Goal: Answer question/provide support

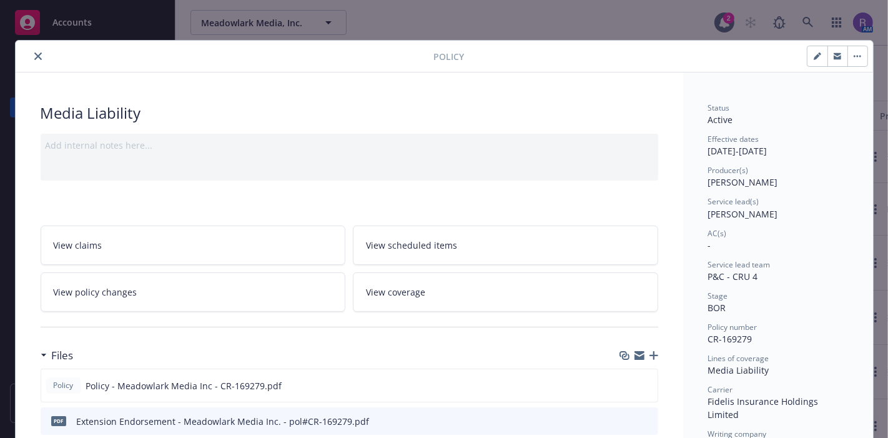
click at [34, 56] on icon "close" at bounding box center [37, 55] width 7 height 7
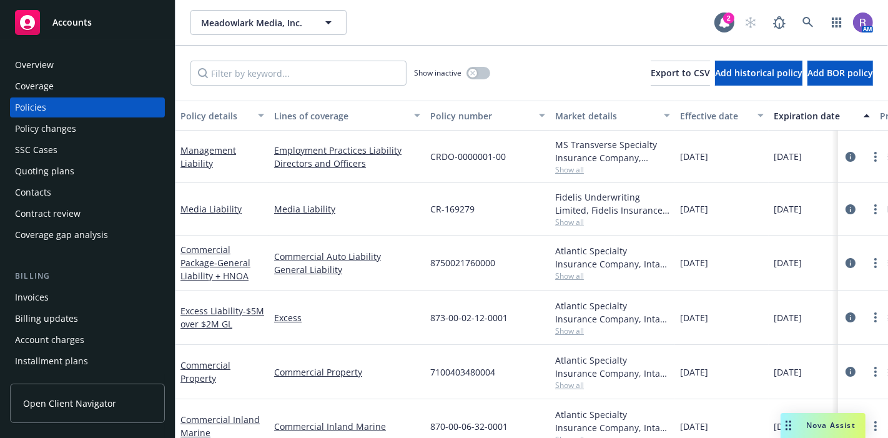
click at [807, 425] on span "Nova Assist" at bounding box center [830, 425] width 49 height 11
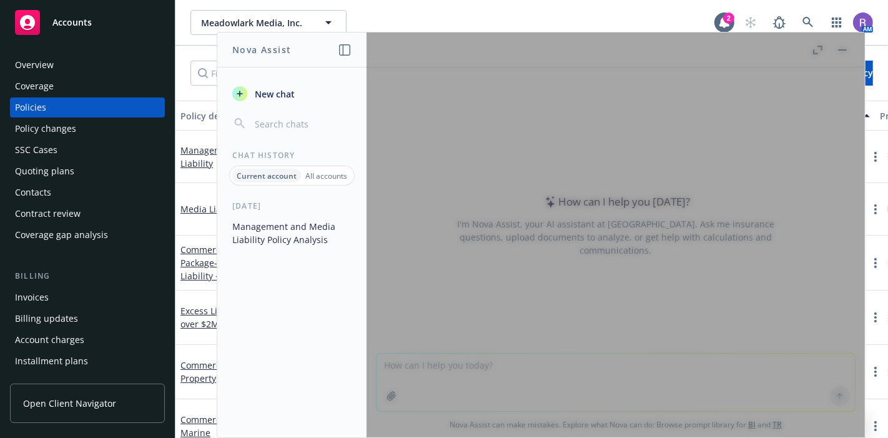
click at [260, 228] on button "Management and Media Liability Policy Analysis" at bounding box center [291, 233] width 129 height 34
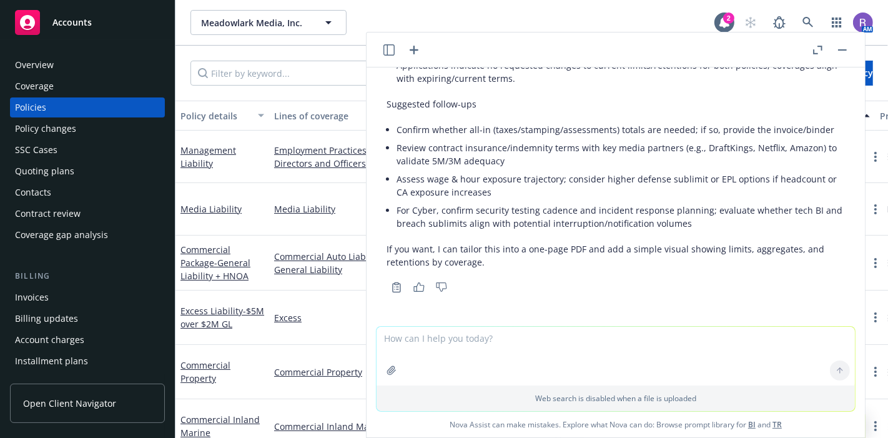
scroll to position [3542, 0]
click at [555, 344] on textarea at bounding box center [616, 356] width 478 height 59
type textarea "Here are the actual renewal quotes. Please do a coverage limit comparison with …"
click at [388, 370] on icon "button" at bounding box center [392, 370] width 10 height 10
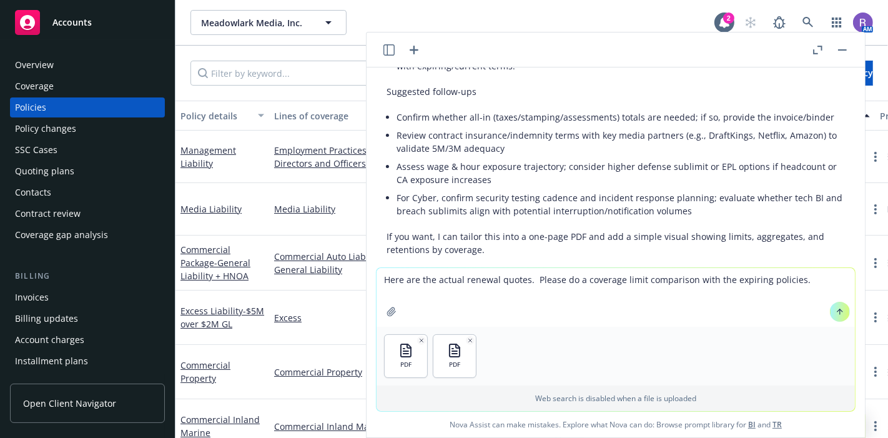
scroll to position [3600, 0]
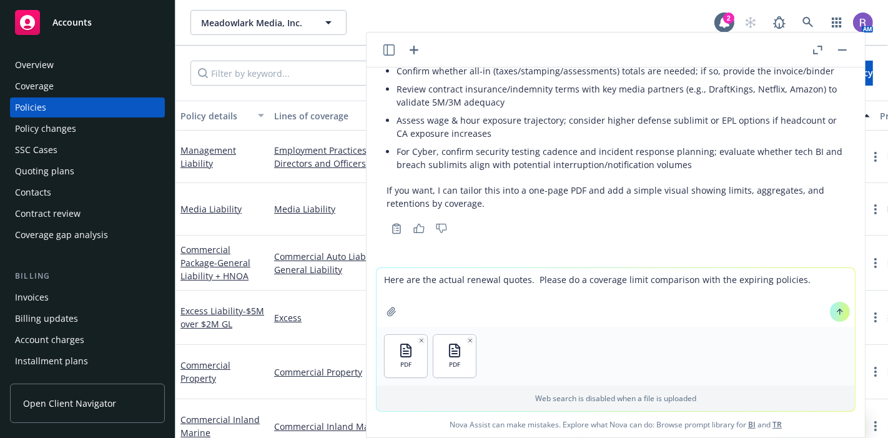
click at [838, 315] on icon at bounding box center [840, 311] width 9 height 9
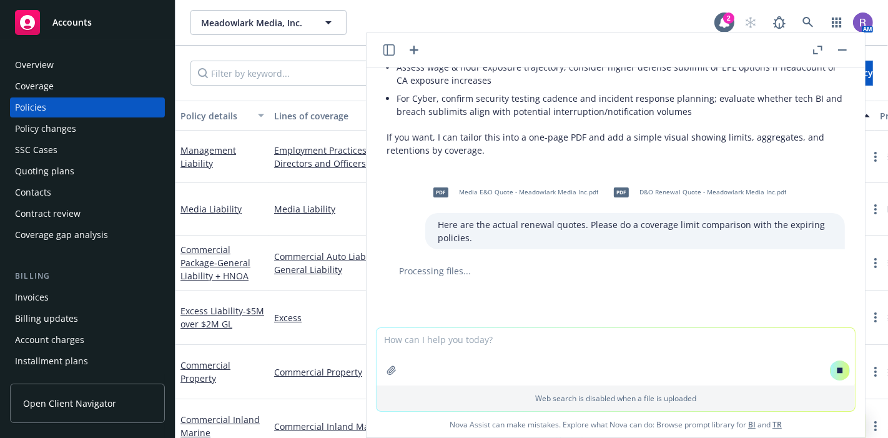
scroll to position [72, 0]
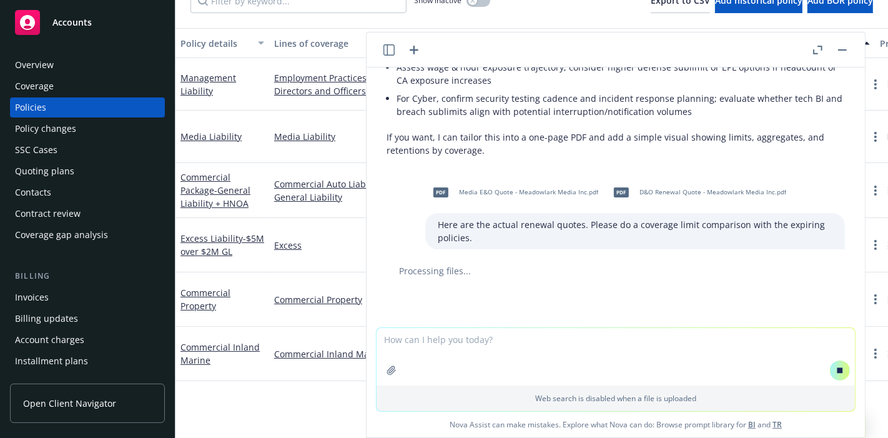
click at [845, 52] on button "button" at bounding box center [842, 49] width 15 height 15
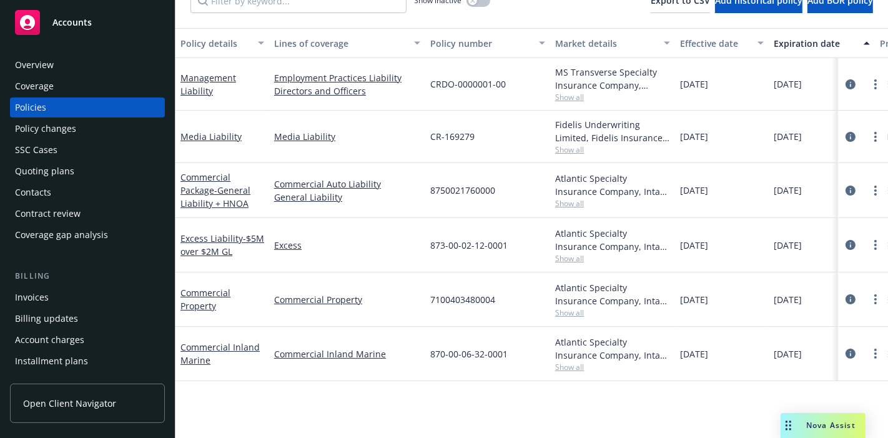
scroll to position [39, 0]
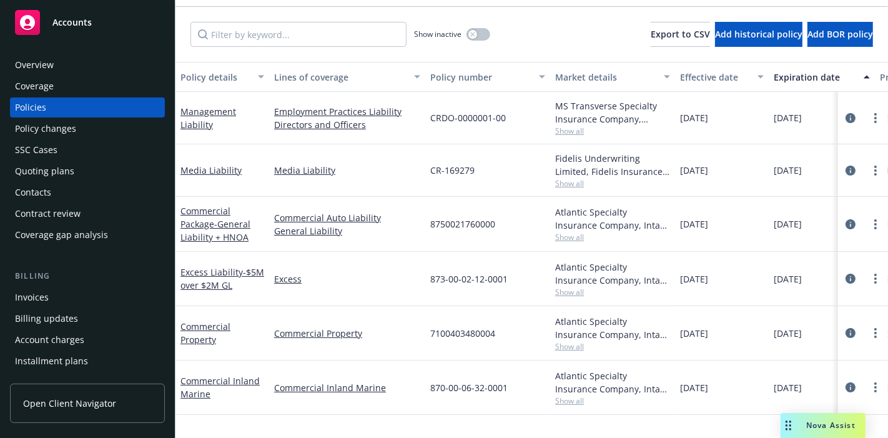
click at [570, 134] on span "Show all" at bounding box center [612, 131] width 115 height 11
